Goal: Information Seeking & Learning: Learn about a topic

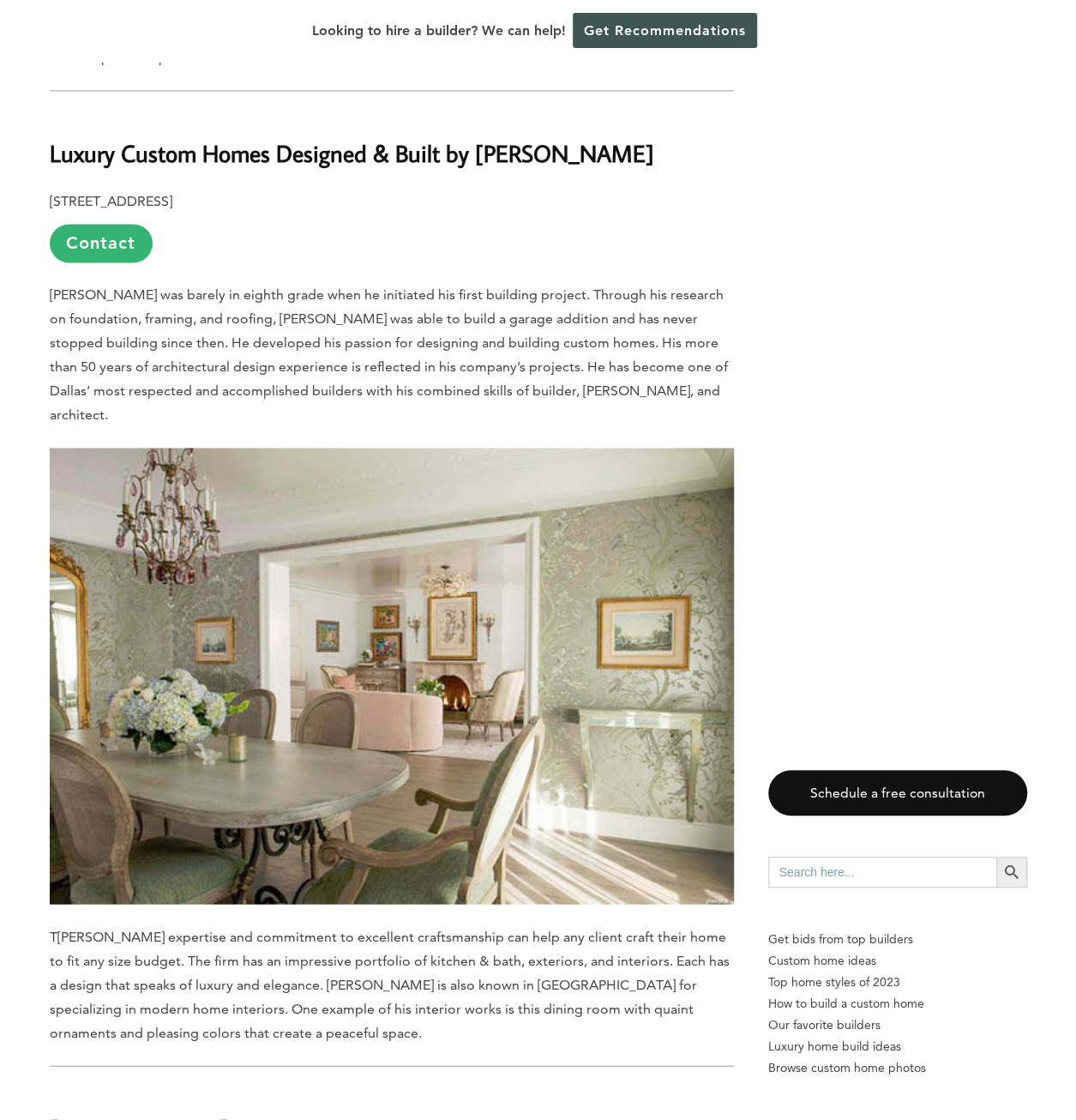
scroll to position [1115, 0]
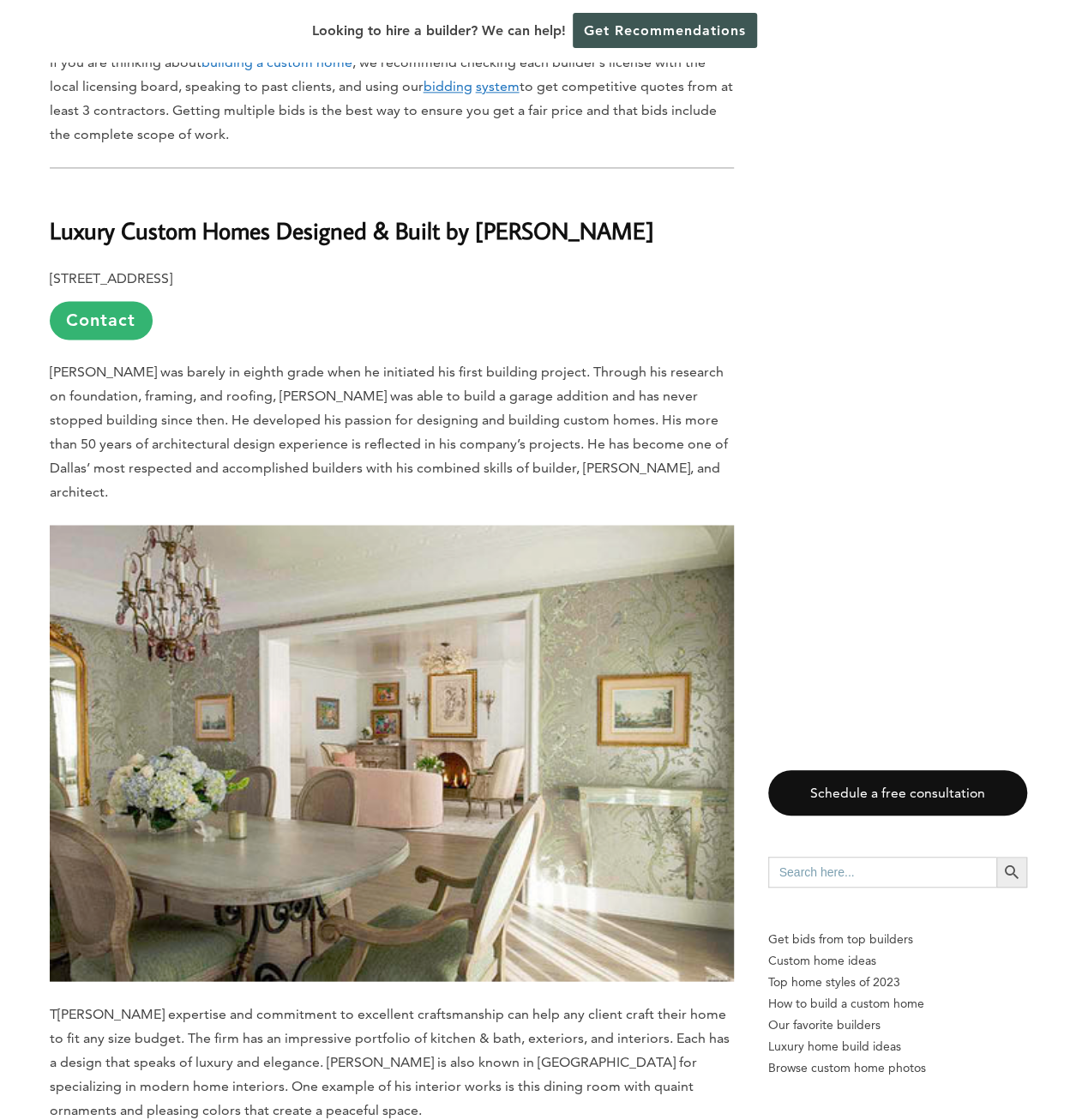
click at [81, 215] on b "Luxury Custom Homes Designed & Built by [PERSON_NAME]" at bounding box center [352, 230] width 605 height 30
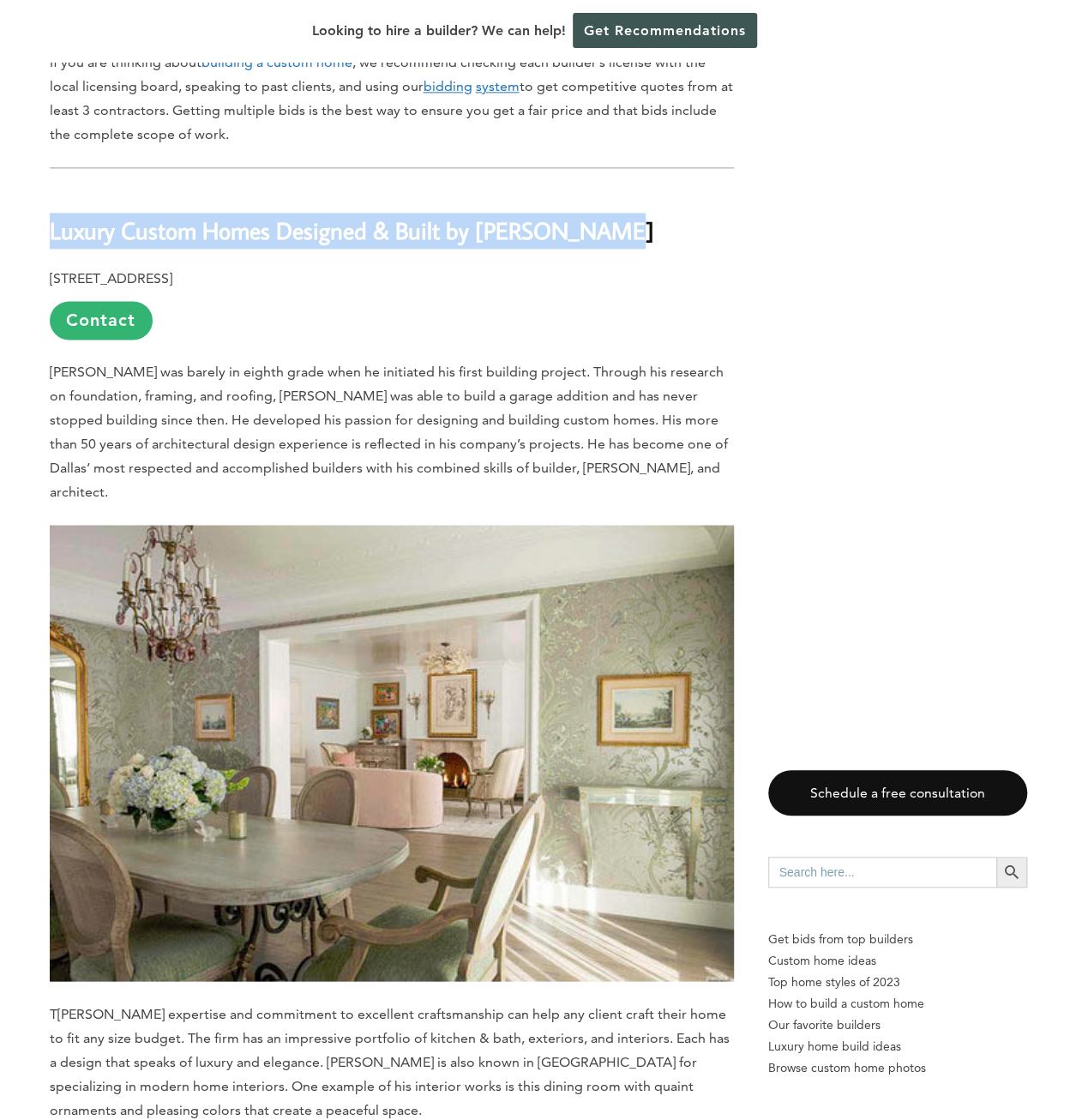
drag, startPoint x: 81, startPoint y: 183, endPoint x: 537, endPoint y: 164, distance: 456.6
click at [537, 189] on h2 "Luxury Custom Homes Designed & Built by [PERSON_NAME]" at bounding box center [392, 218] width 684 height 59
copy b "Luxury Custom Homes Designed & Built by [PERSON_NAME]"
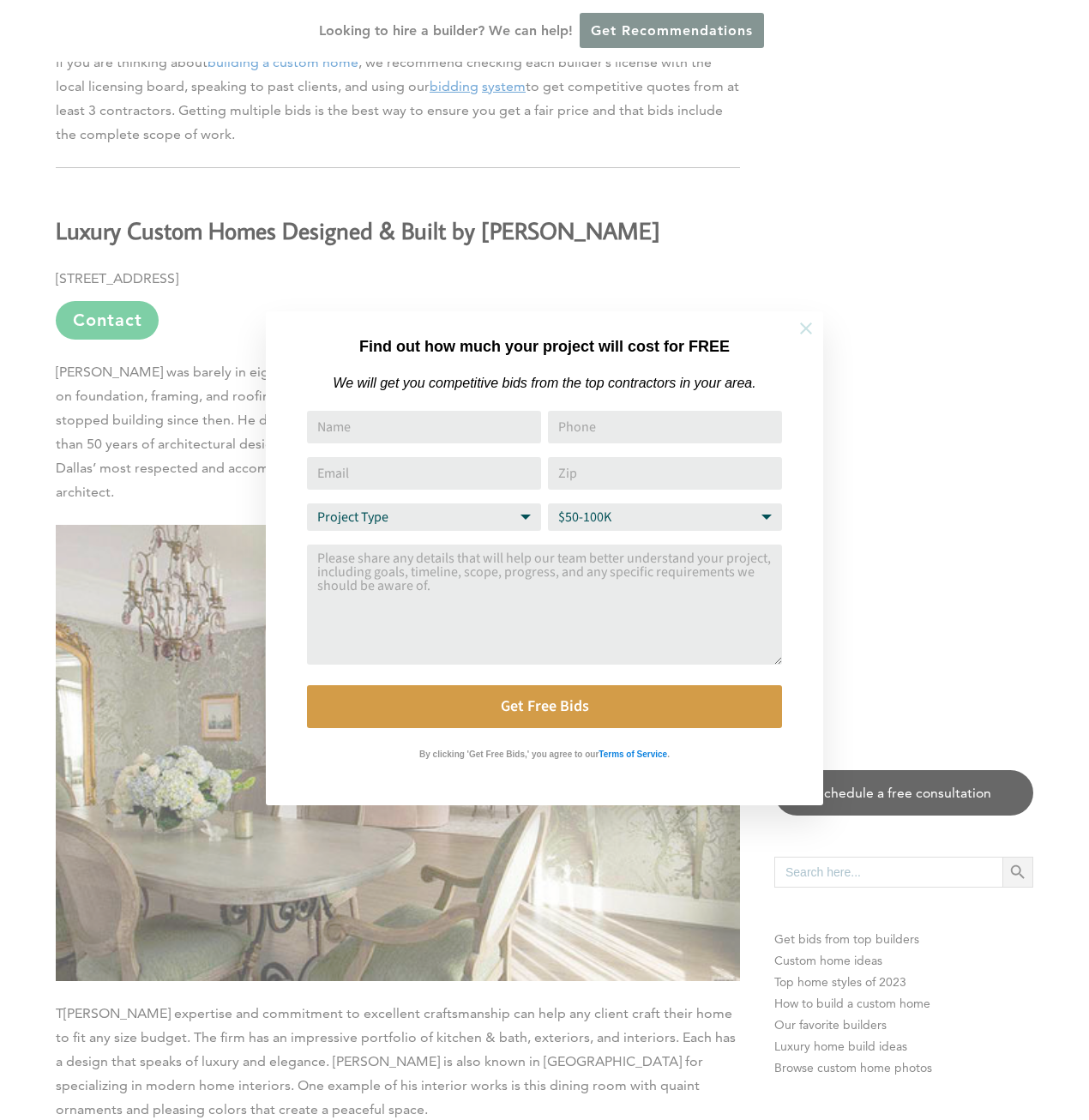
click at [801, 322] on icon at bounding box center [806, 328] width 19 height 19
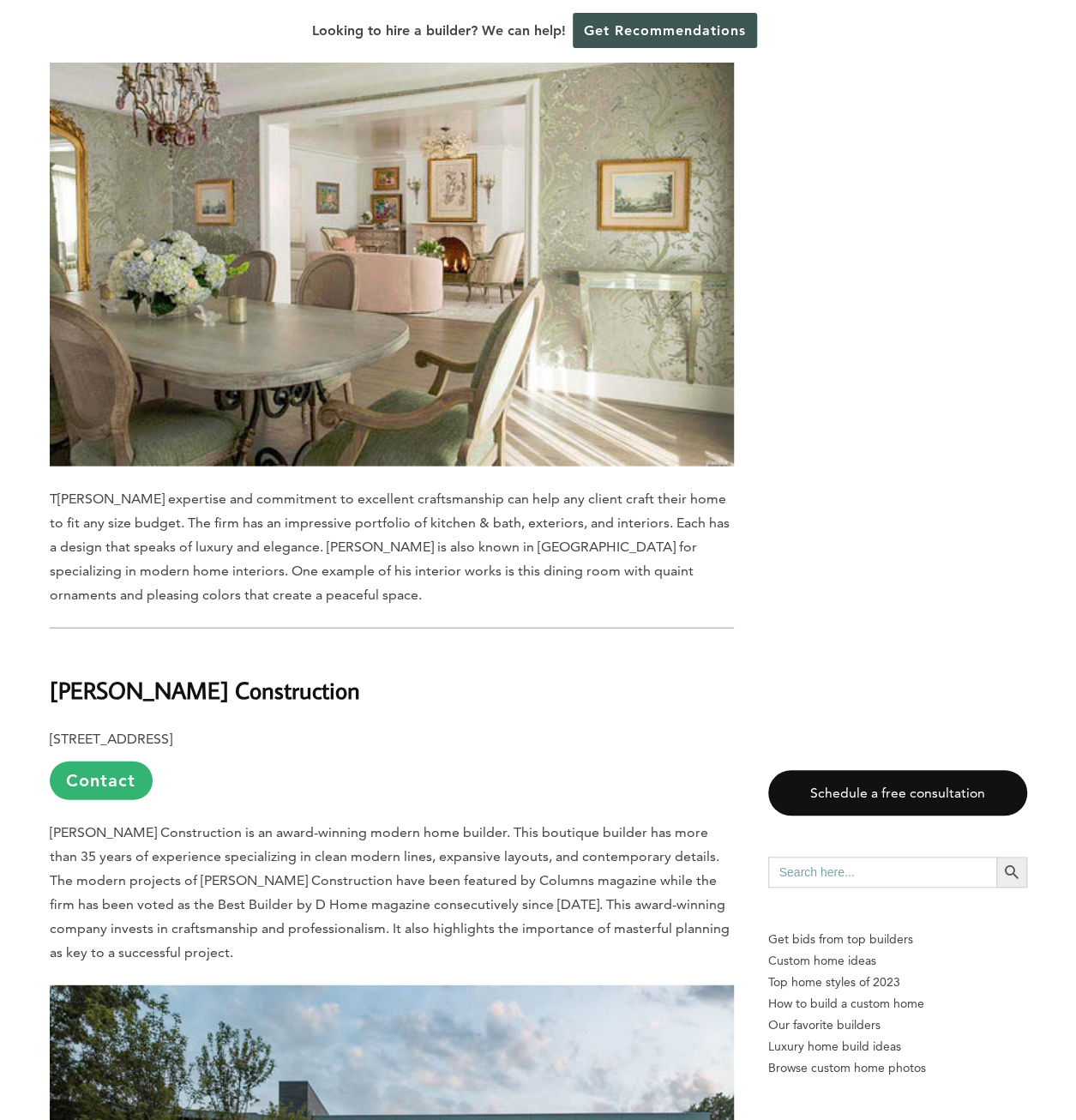
scroll to position [2058, 0]
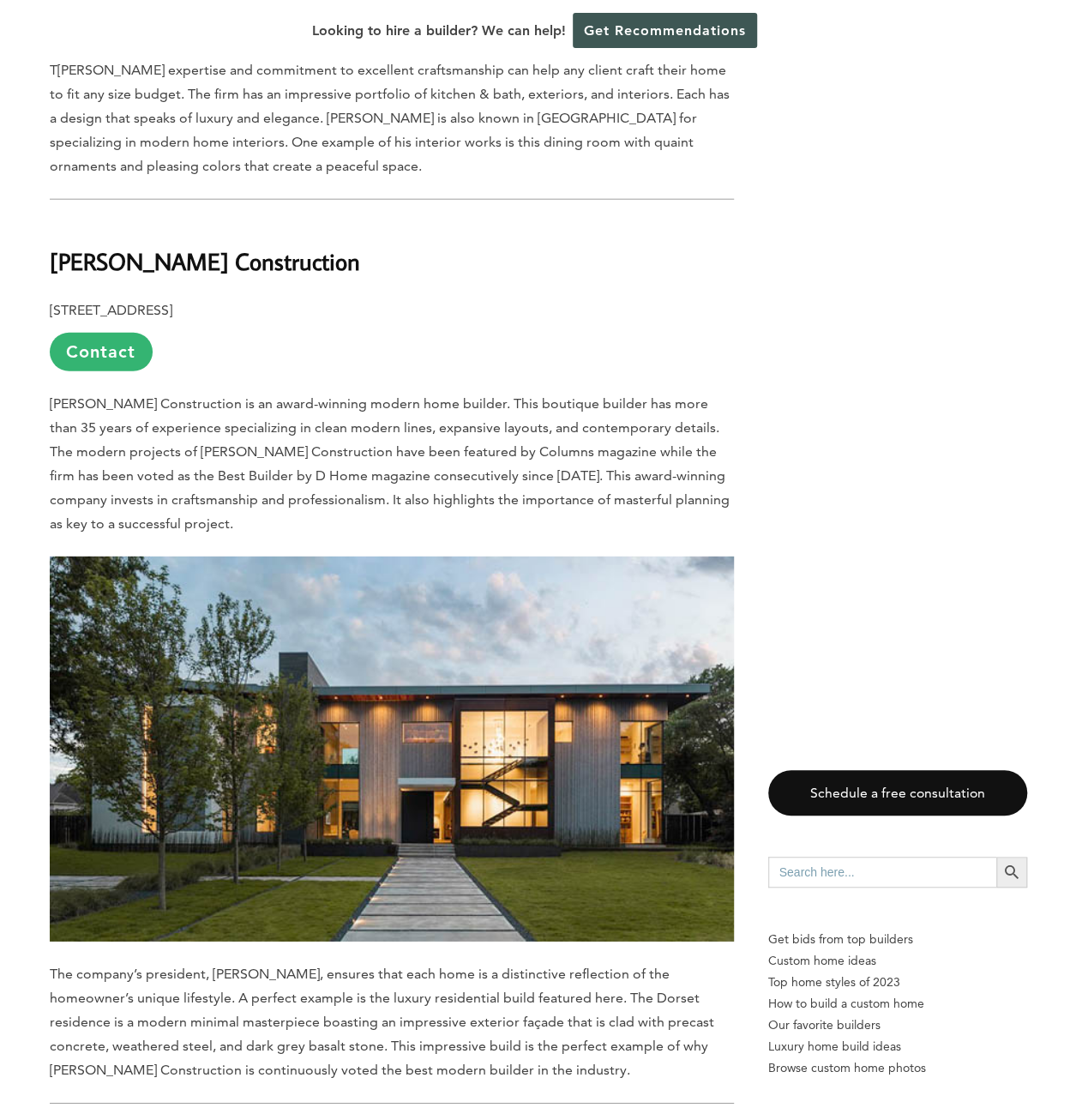
click at [128, 246] on b "[PERSON_NAME] Construction" at bounding box center [205, 261] width 310 height 30
copy div "[PERSON_NAME] Construction"
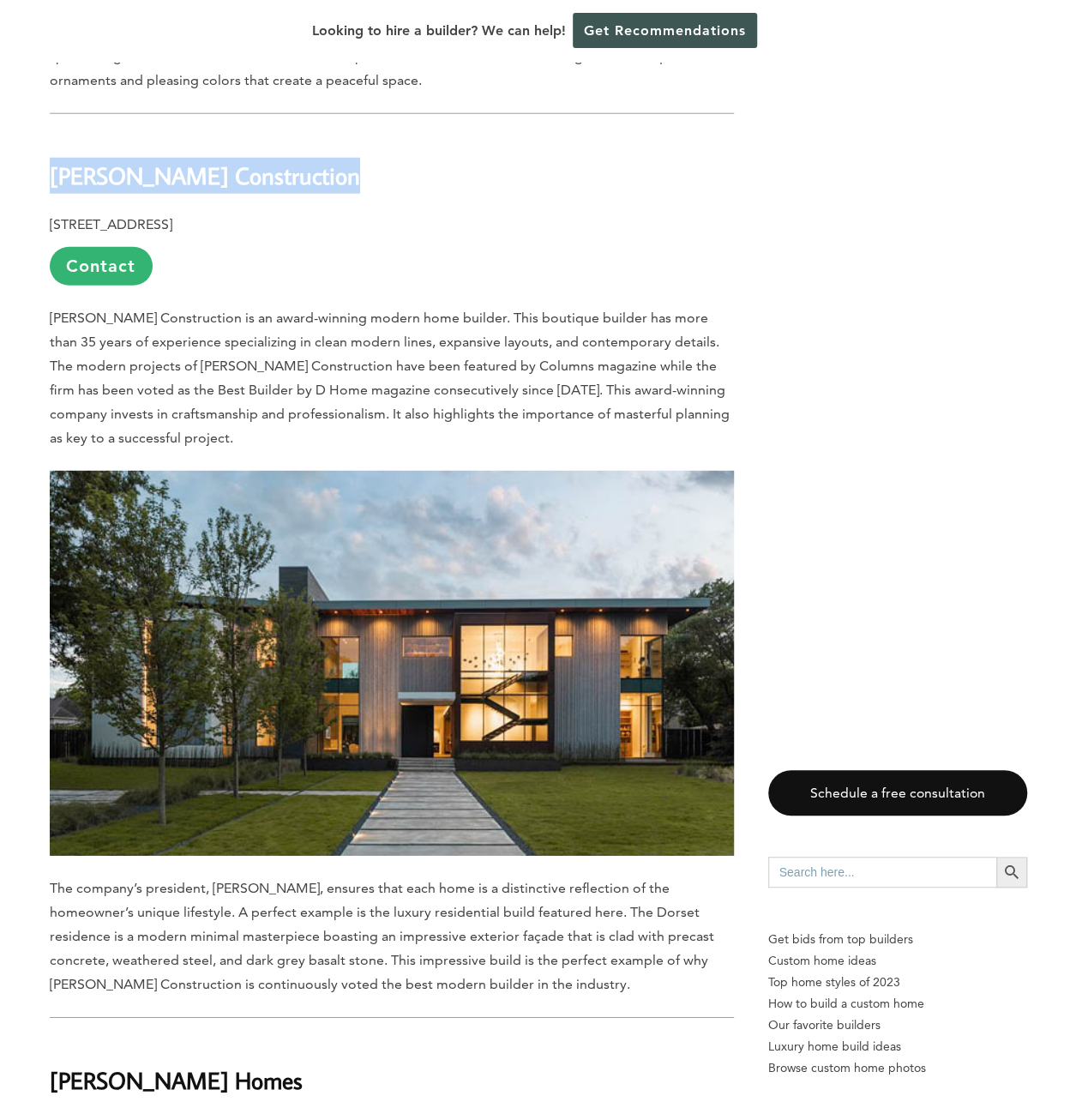
scroll to position [2658, 0]
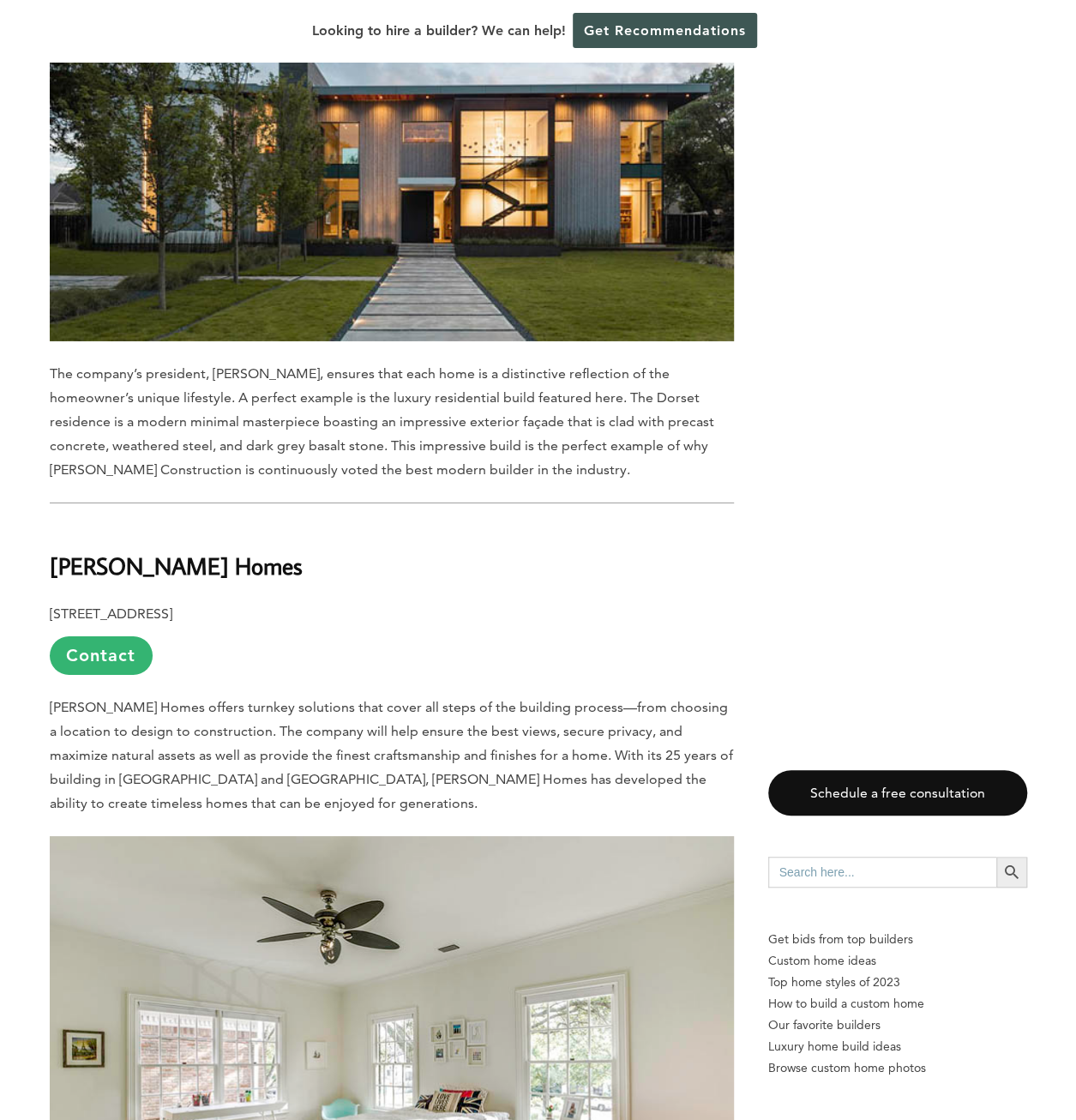
click at [312, 699] on span "[PERSON_NAME] Homes offers turnkey solutions that cover all steps of the buildi…" at bounding box center [391, 755] width 683 height 112
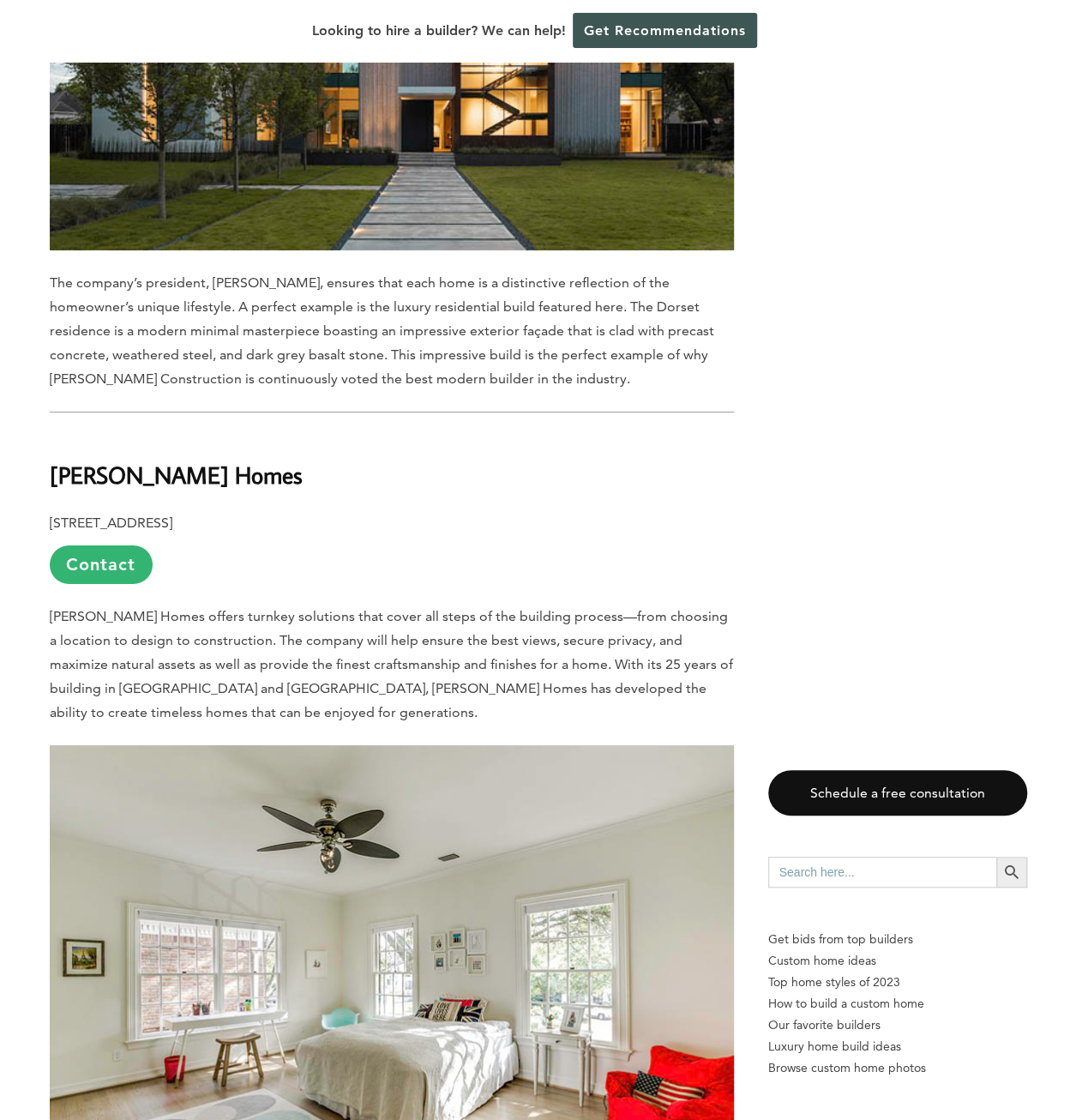
scroll to position [2916, 0]
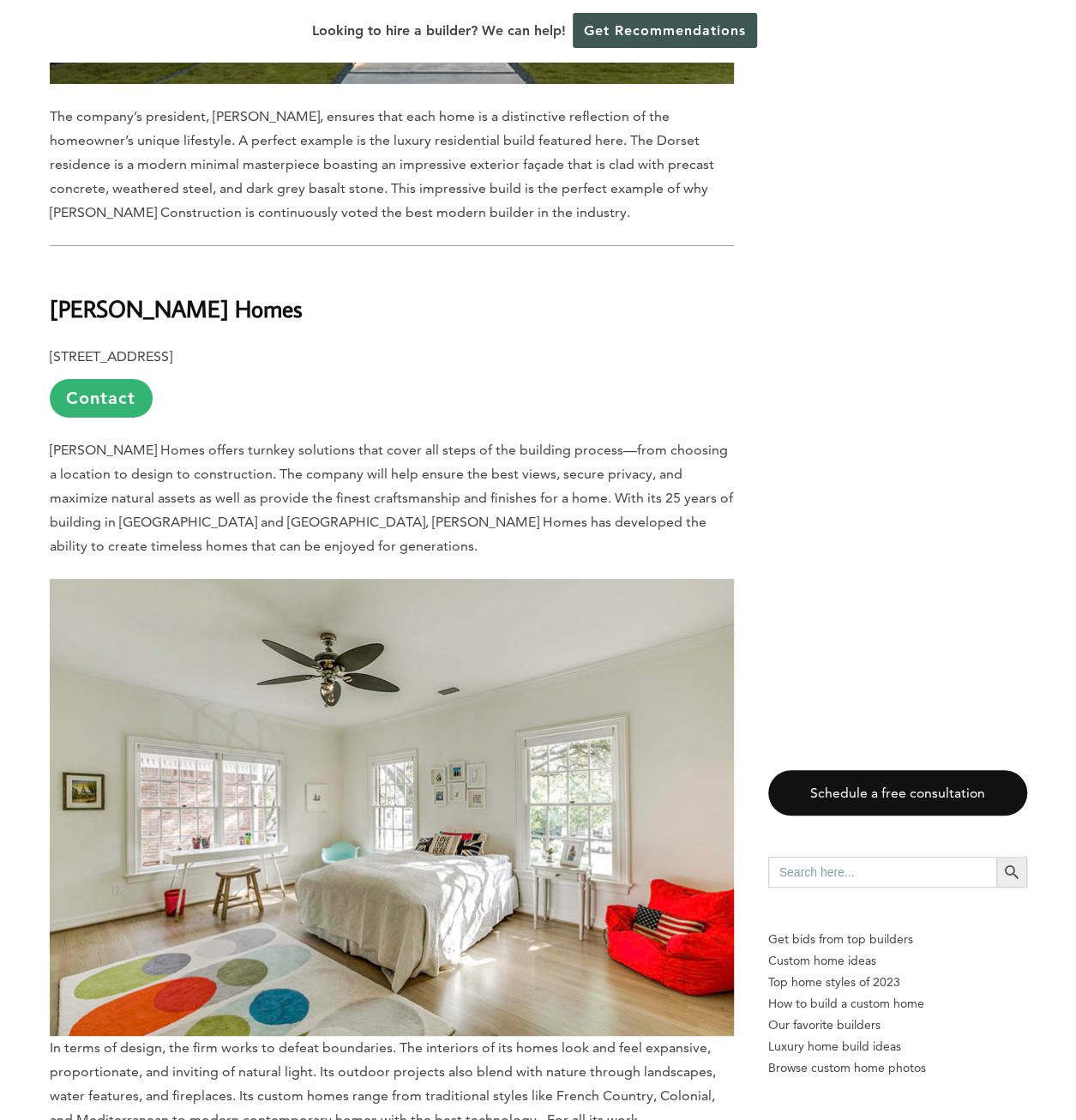
click at [79, 293] on b "[PERSON_NAME] Homes" at bounding box center [176, 308] width 253 height 30
drag, startPoint x: 79, startPoint y: 250, endPoint x: 173, endPoint y: 244, distance: 94.5
click at [173, 293] on b "[PERSON_NAME] Homes" at bounding box center [176, 308] width 253 height 30
copy b "[PERSON_NAME] Homes"
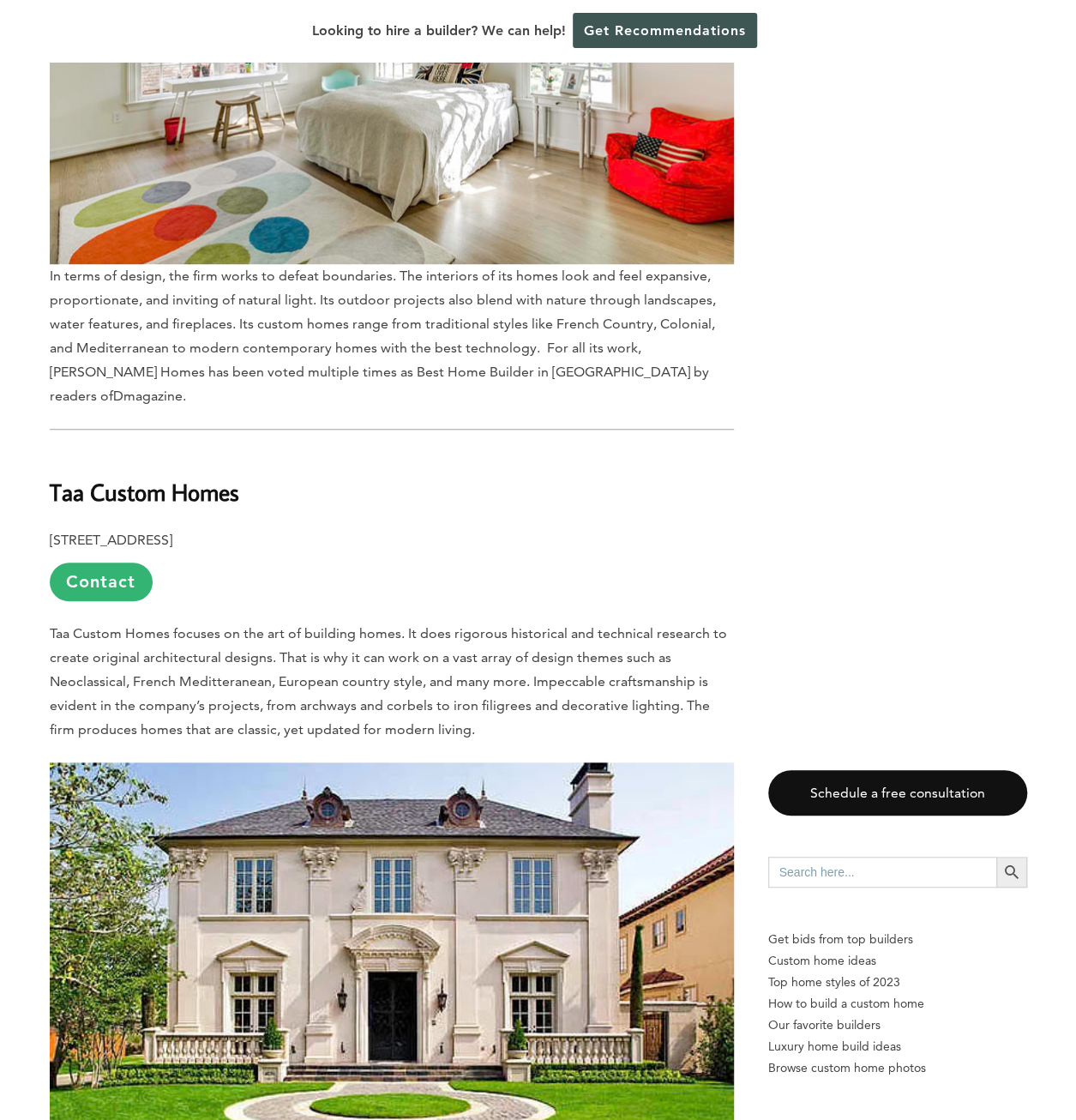
scroll to position [3773, 0]
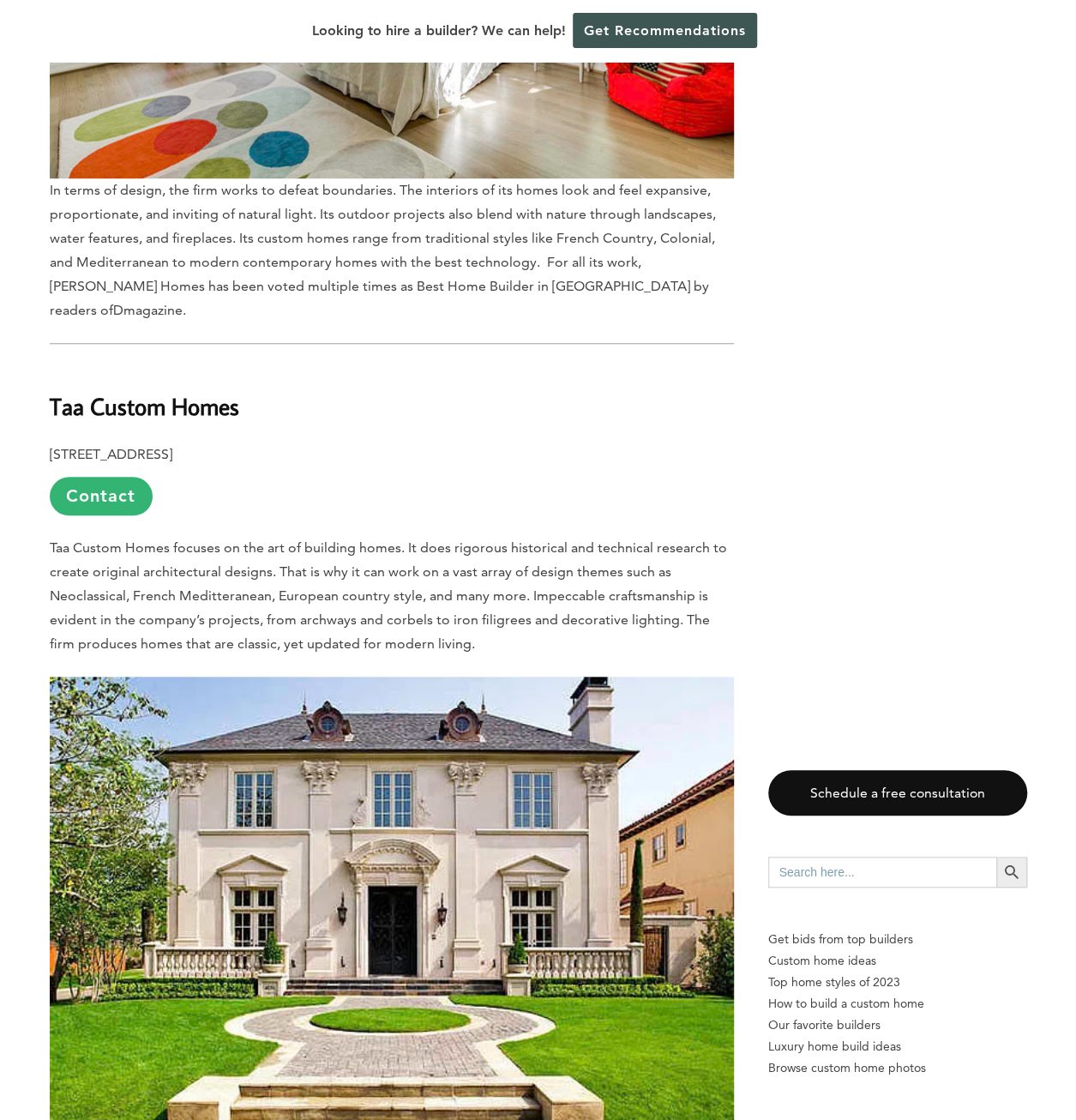
click at [293, 539] on span "Taa Custom Homes focuses on the art of building homes. It does rigorous histori…" at bounding box center [388, 595] width 677 height 112
click at [99, 391] on b "Taa Custom Homes" at bounding box center [145, 406] width 190 height 30
copy div "Taa Custom Homes"
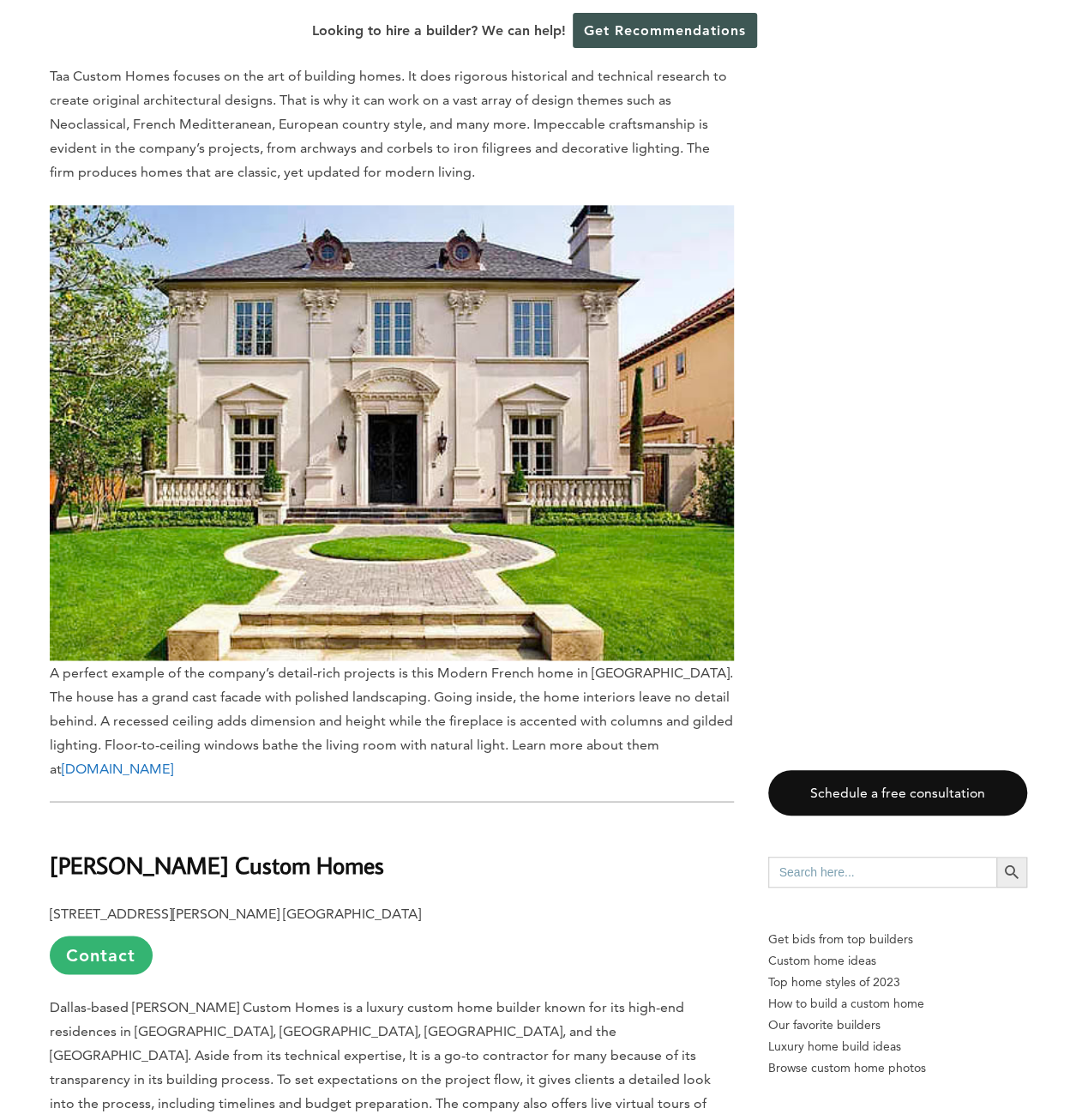
scroll to position [4459, 0]
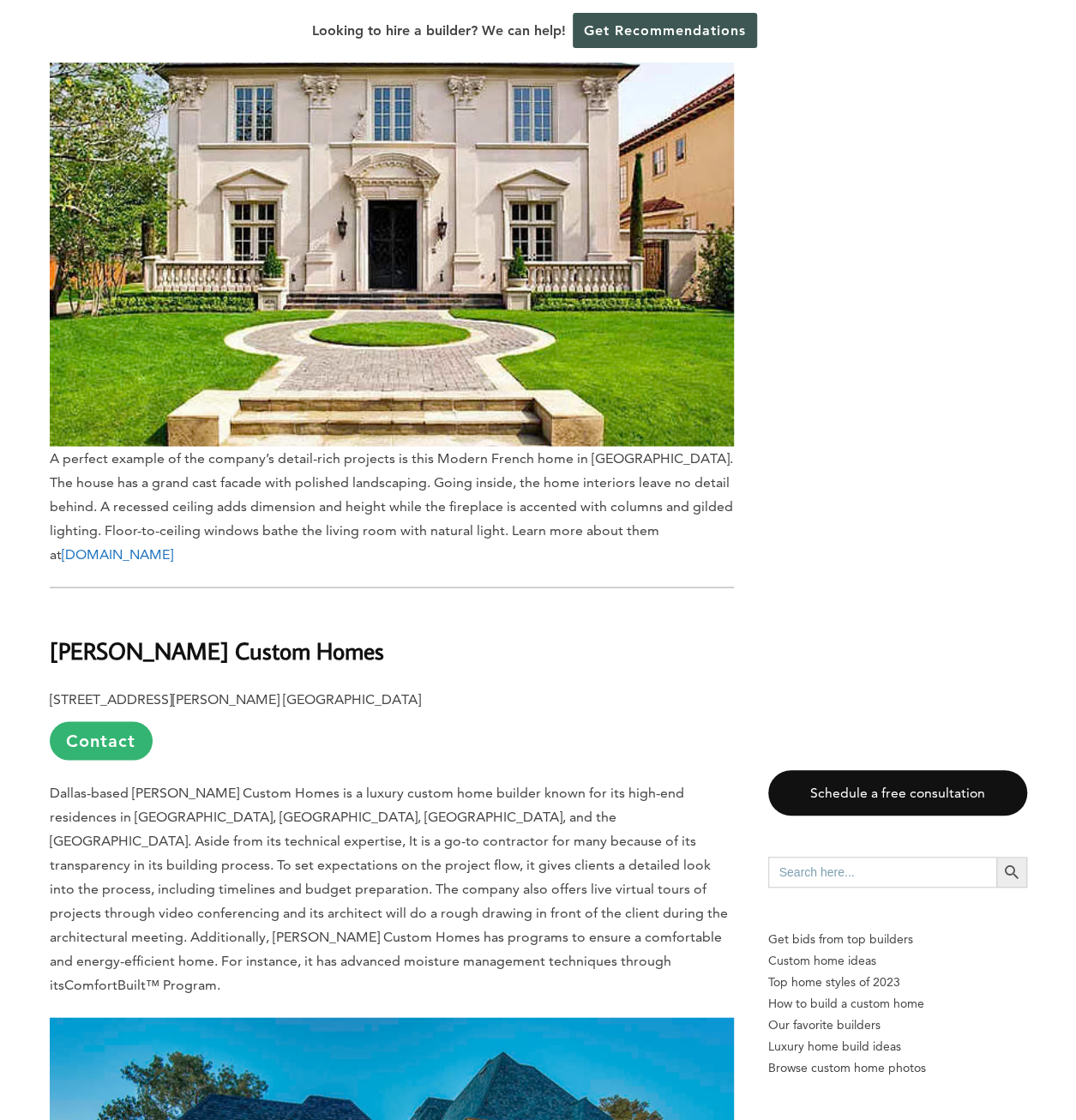
click at [304, 784] on span "Dallas-based [PERSON_NAME] Custom Homes is a luxury custom home builder known f…" at bounding box center [389, 888] width 678 height 208
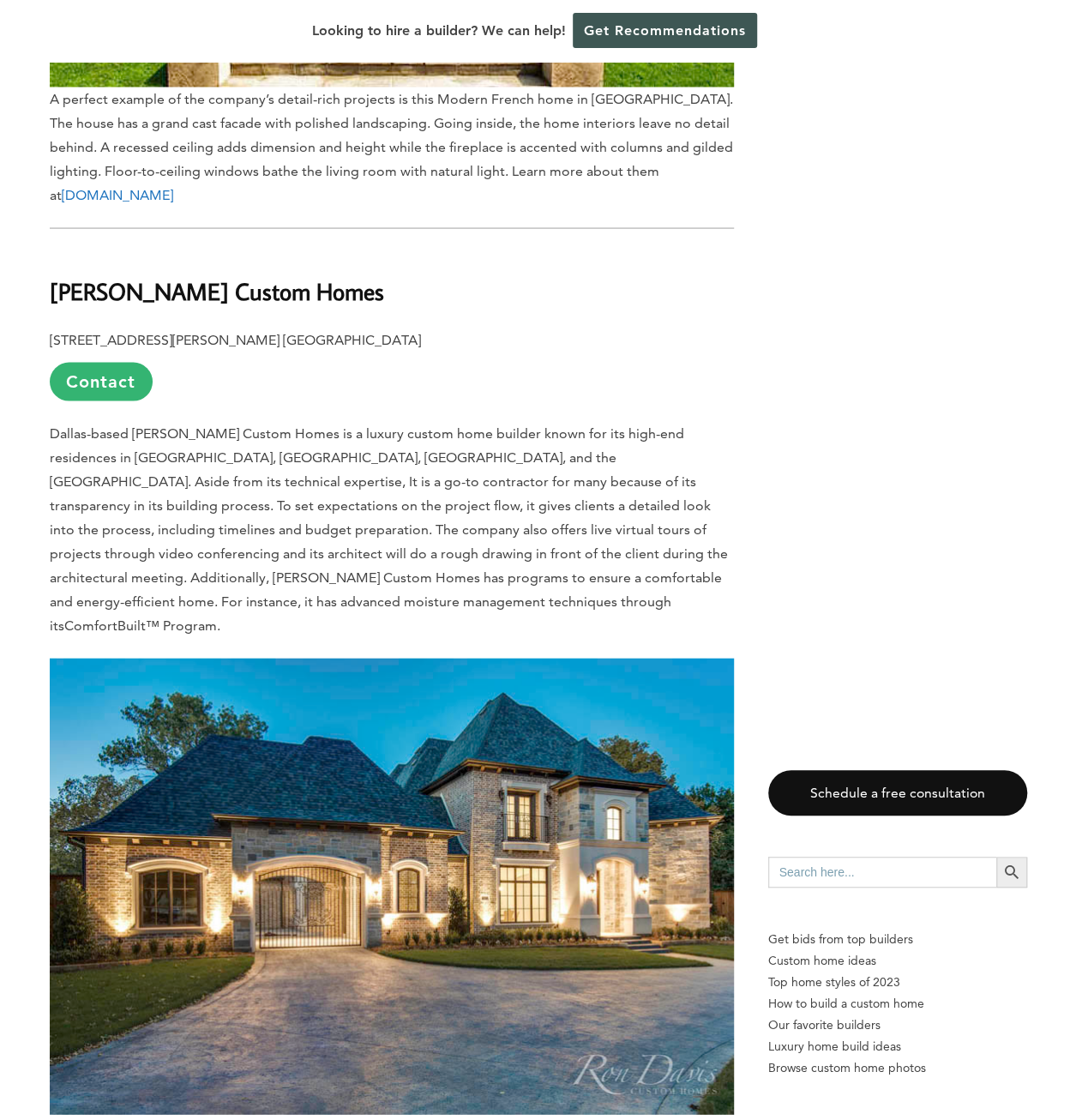
scroll to position [4802, 0]
